Goal: Information Seeking & Learning: Learn about a topic

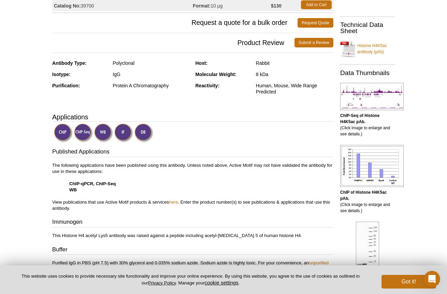
scroll to position [146, 0]
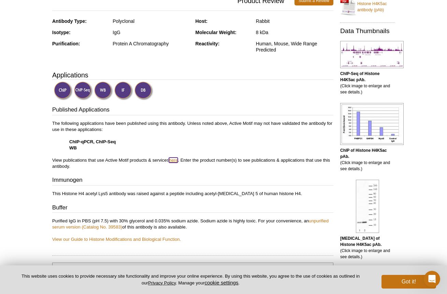
click at [176, 160] on link "here" at bounding box center [173, 160] width 9 height 5
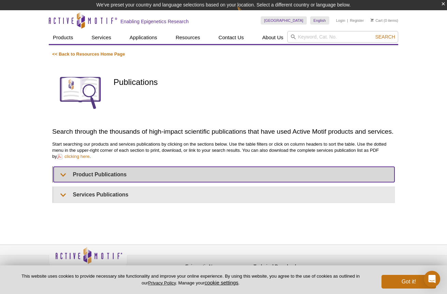
click at [91, 175] on div "<< Back to Resources Home Page Publications Search through the thousands of hig…" at bounding box center [223, 127] width 342 height 152
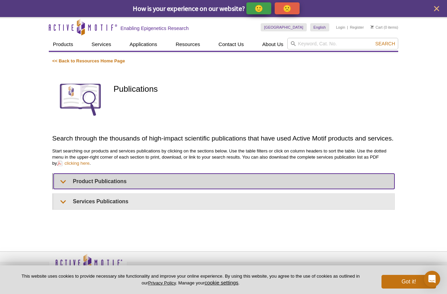
click at [63, 183] on summary "Product Publications" at bounding box center [224, 181] width 341 height 15
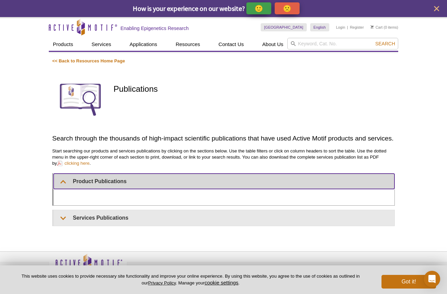
click at [68, 182] on summary "Product Publications" at bounding box center [224, 181] width 341 height 15
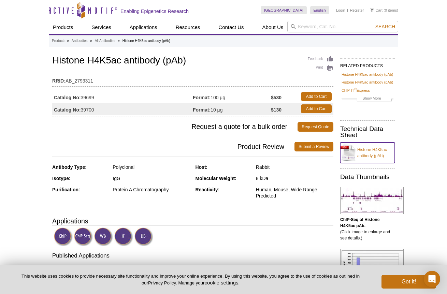
click at [377, 149] on link "Histone H4K5ac antibody (pAb)" at bounding box center [367, 153] width 55 height 20
